Goal: Task Accomplishment & Management: Manage account settings

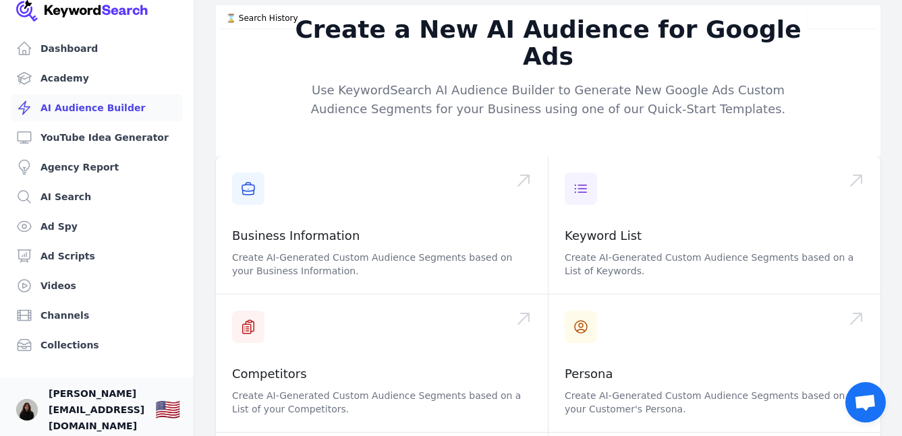
click at [104, 401] on span "[PERSON_NAME][EMAIL_ADDRESS][DOMAIN_NAME]" at bounding box center [97, 410] width 96 height 49
click at [44, 392] on link "Your profile matthew.a@jlgroupconsulting.com Show country selector 🇺🇸" at bounding box center [97, 410] width 194 height 65
click at [33, 400] on img "Open user button" at bounding box center [27, 410] width 22 height 22
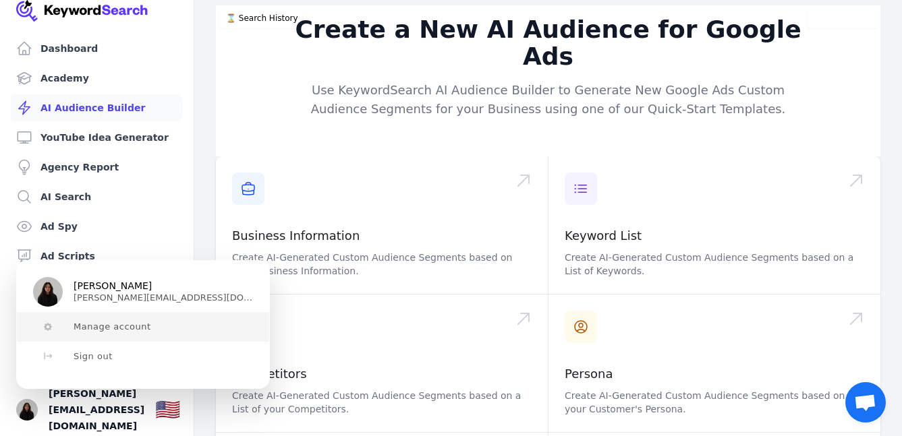
click at [96, 322] on span "Manage account" at bounding box center [113, 327] width 78 height 11
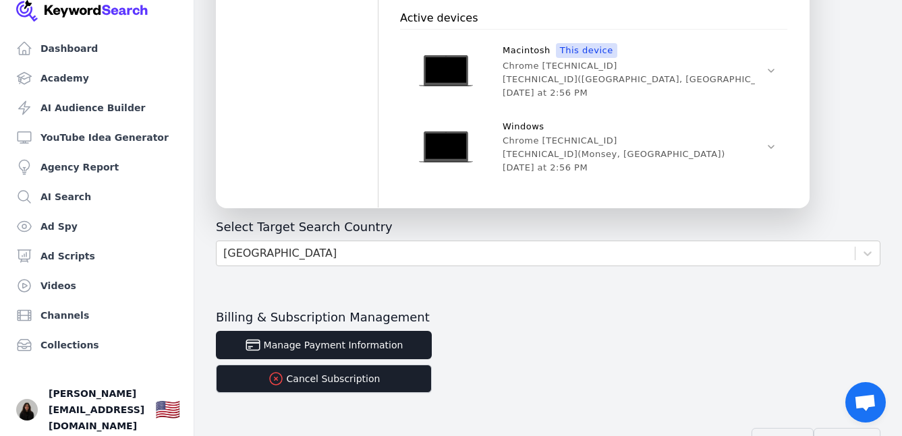
scroll to position [692, 0]
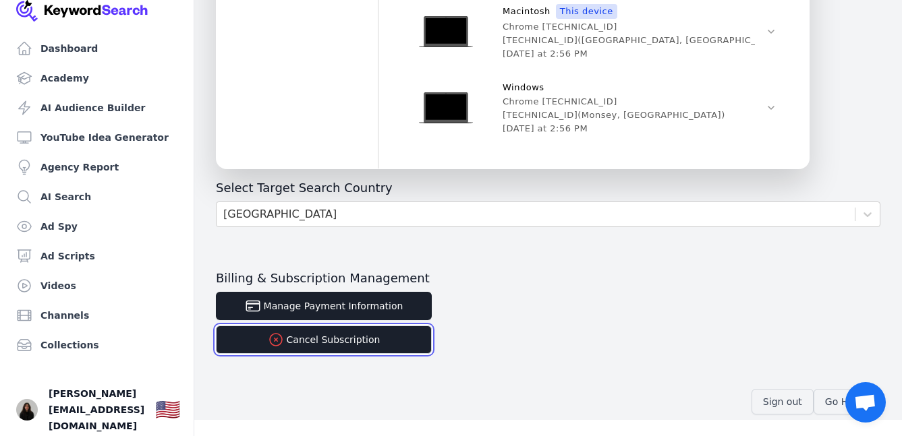
click at [355, 332] on button "Cancel Subscription" at bounding box center [324, 340] width 216 height 28
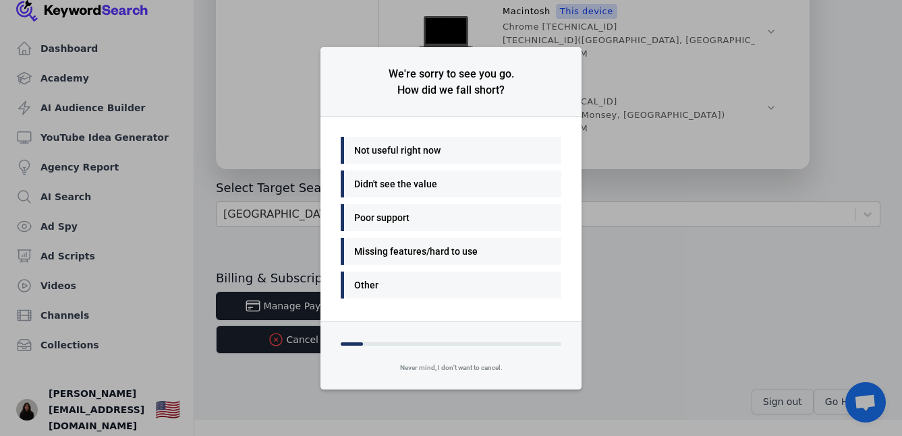
click at [413, 142] on div "Not useful right now" at bounding box center [447, 150] width 187 height 16
click at [415, 284] on div "Other" at bounding box center [447, 285] width 187 height 16
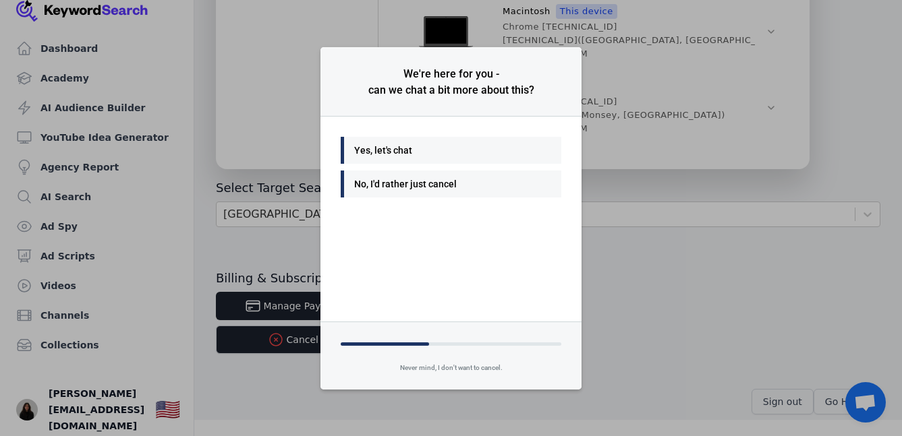
click at [426, 189] on div "No, I'd rather just cancel" at bounding box center [447, 184] width 187 height 16
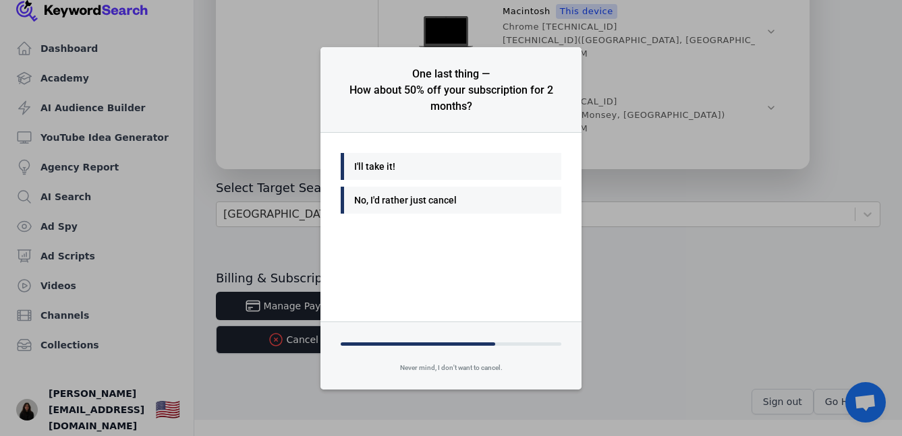
click at [428, 206] on div "No, I'd rather just cancel" at bounding box center [447, 200] width 187 height 16
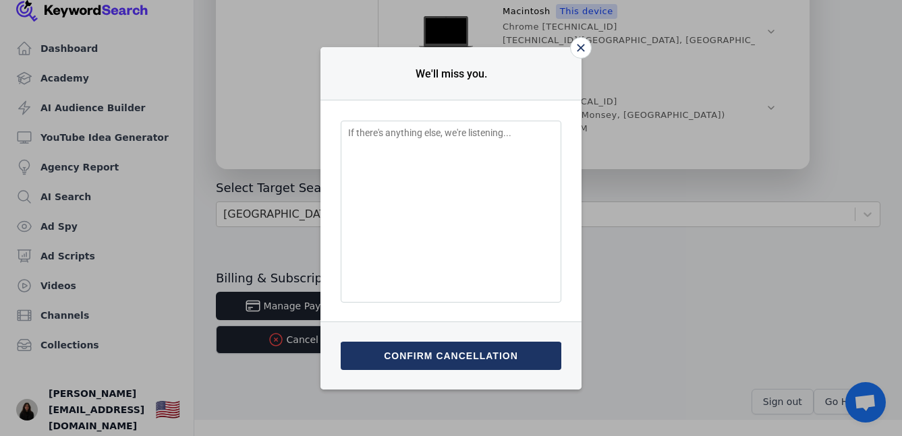
click at [434, 352] on button "Confirm cancellation" at bounding box center [451, 356] width 221 height 28
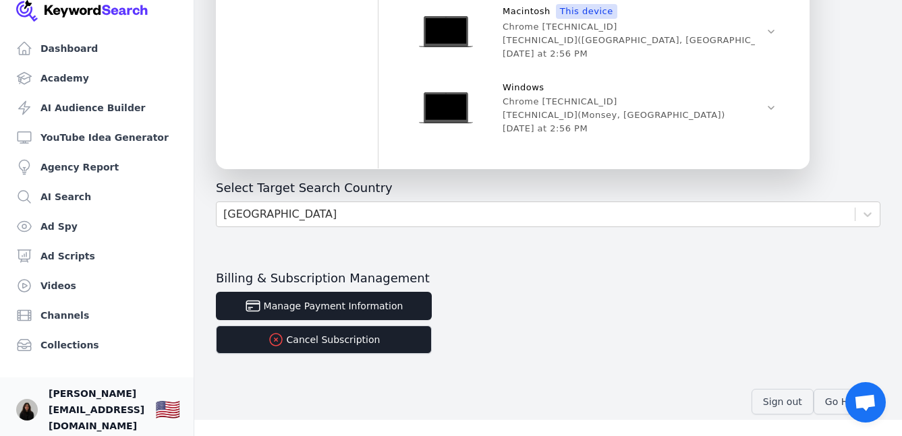
click at [94, 401] on span "[PERSON_NAME][EMAIL_ADDRESS][DOMAIN_NAME]" at bounding box center [97, 410] width 96 height 49
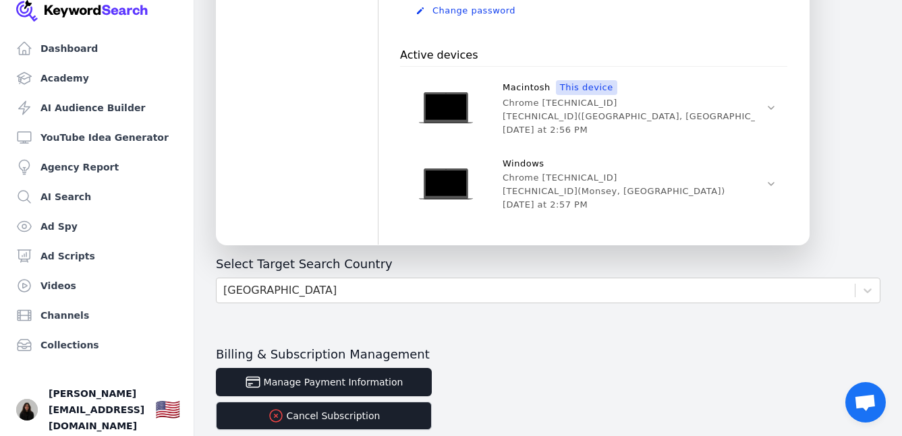
scroll to position [692, 0]
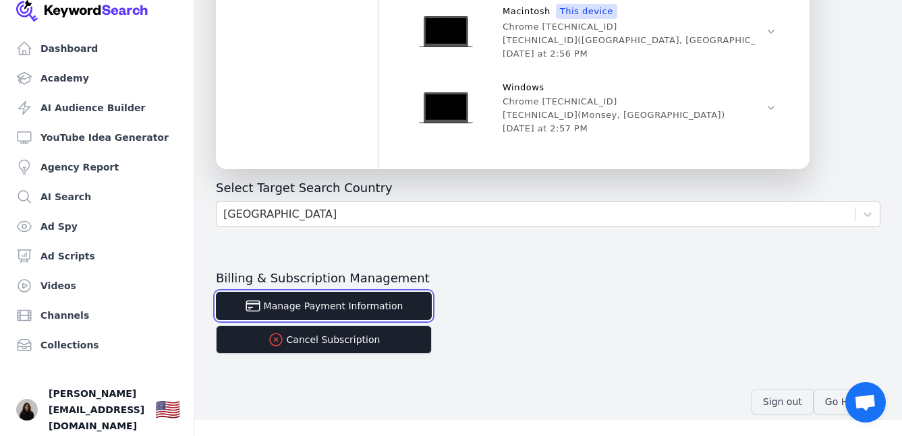
click at [310, 307] on button "Manage Payment Information" at bounding box center [324, 306] width 216 height 28
